Goal: Find specific page/section: Find specific page/section

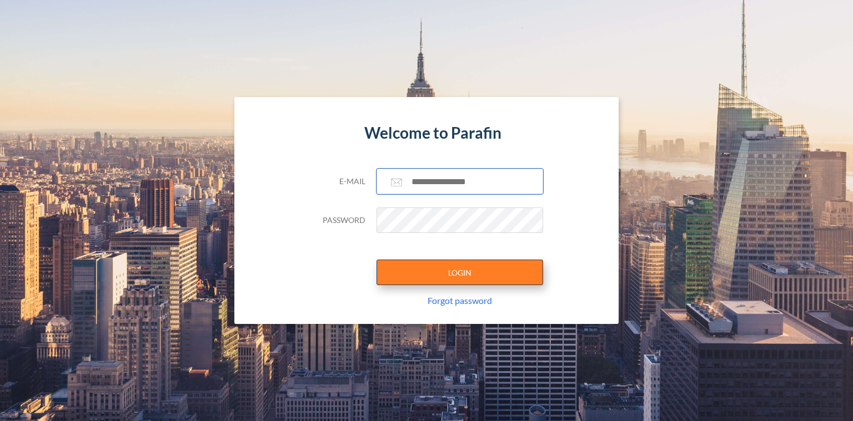
type input "**********"
click at [434, 261] on button "LOGIN" at bounding box center [459, 273] width 167 height 26
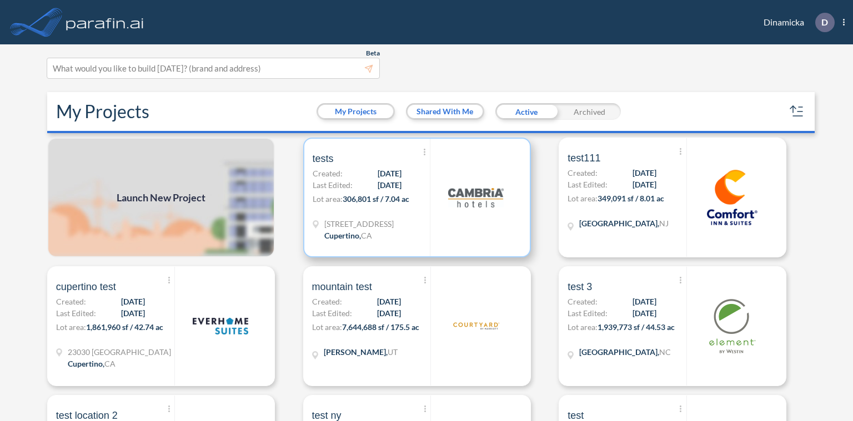
click at [459, 205] on img at bounding box center [476, 198] width 56 height 56
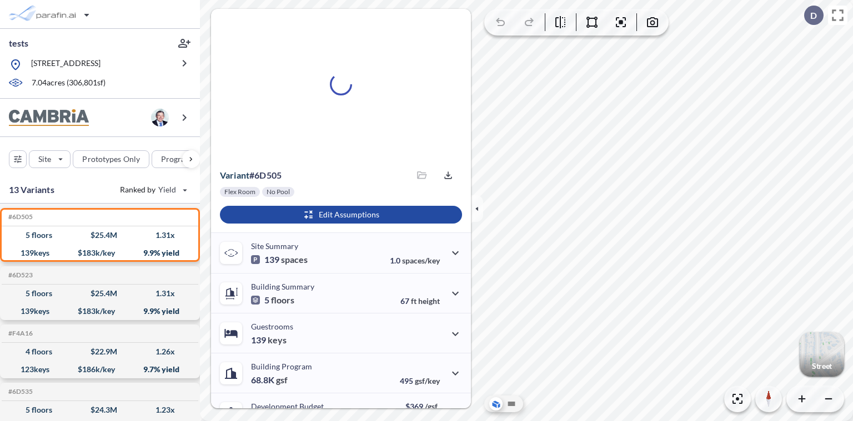
click at [816, 354] on div "button" at bounding box center [821, 355] width 44 height 44
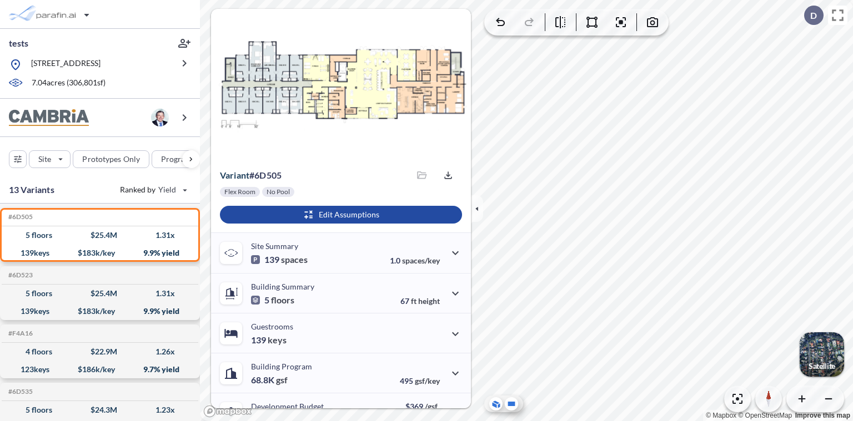
click at [511, 404] on icon at bounding box center [511, 404] width 7 height 4
click at [508, 401] on icon at bounding box center [511, 403] width 13 height 13
click at [498, 404] on icon at bounding box center [499, 406] width 2 height 4
click at [823, 352] on div "button" at bounding box center [821, 355] width 44 height 44
click at [510, 404] on icon at bounding box center [511, 404] width 7 height 4
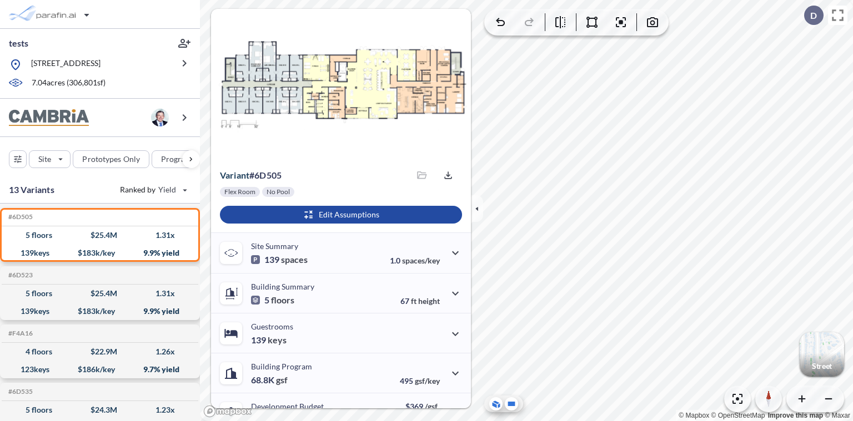
click at [493, 405] on icon at bounding box center [494, 405] width 4 height 6
click at [476, 209] on icon "button" at bounding box center [476, 208] width 3 height 5
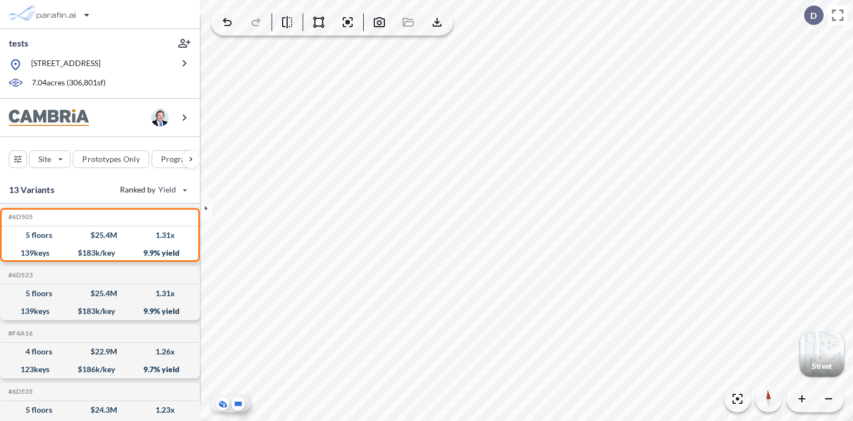
click at [238, 404] on icon at bounding box center [238, 404] width 7 height 4
